Goal: Obtain resource: Download file/media

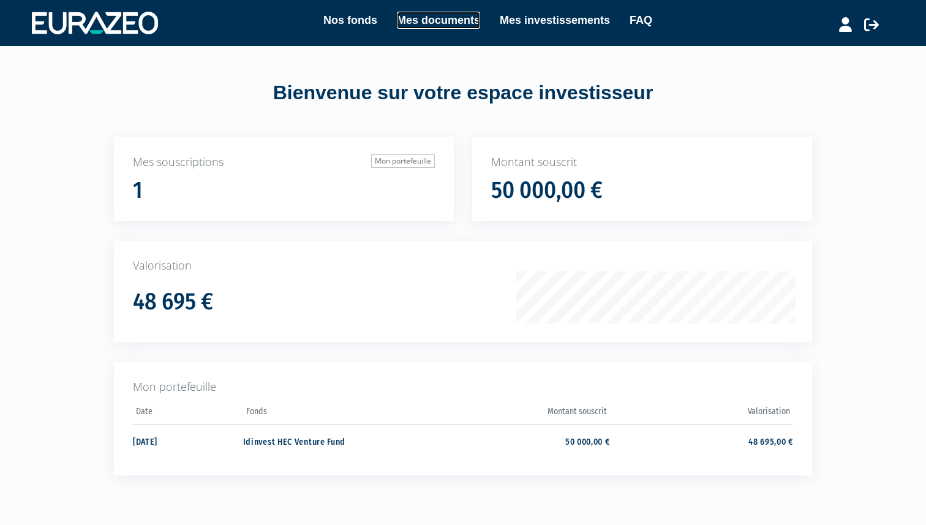
click at [451, 14] on link "Mes documents" at bounding box center [438, 20] width 83 height 17
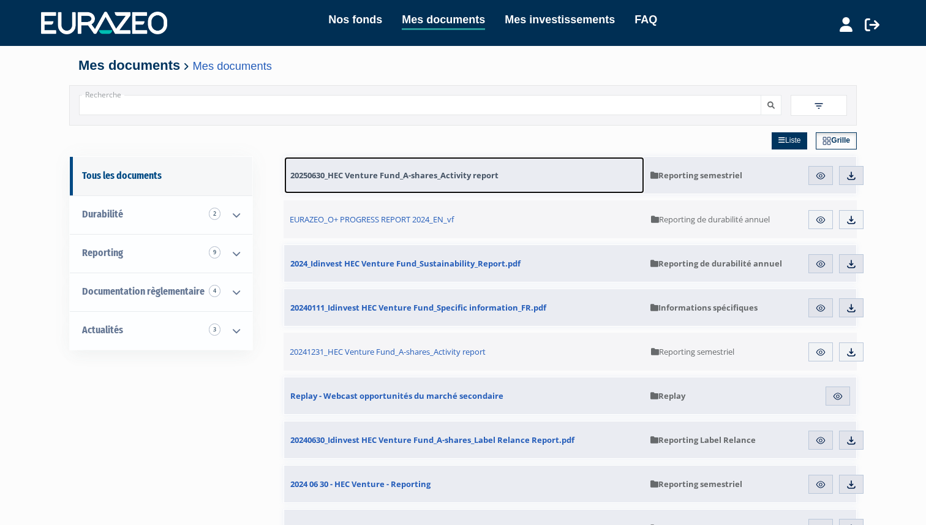
click at [412, 179] on span "20250630_HEC Venture Fund_A-shares_Activity report" at bounding box center [394, 175] width 208 height 11
